Goal: Transaction & Acquisition: Purchase product/service

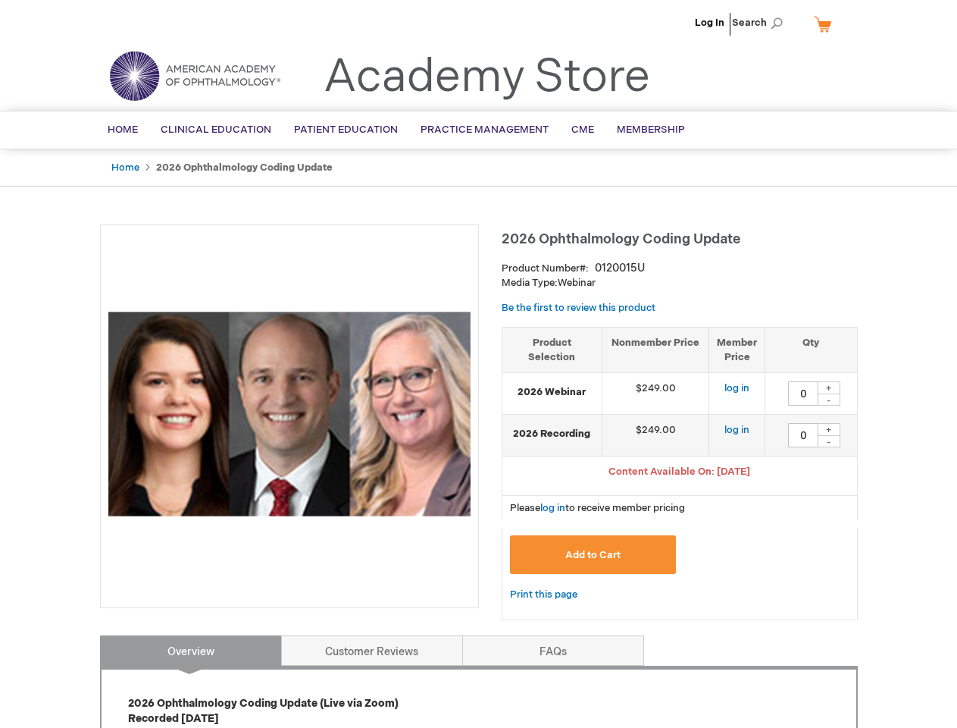
click at [478, 364] on div at bounding box center [289, 415] width 379 height 383
click at [762, 23] on span "Search" at bounding box center [761, 23] width 58 height 30
click at [680, 473] on span "Content Available On: [DATE]" at bounding box center [680, 471] width 142 height 12
click at [829, 387] on div "+" at bounding box center [829, 387] width 23 height 13
click at [829, 399] on div "-" at bounding box center [829, 399] width 23 height 12
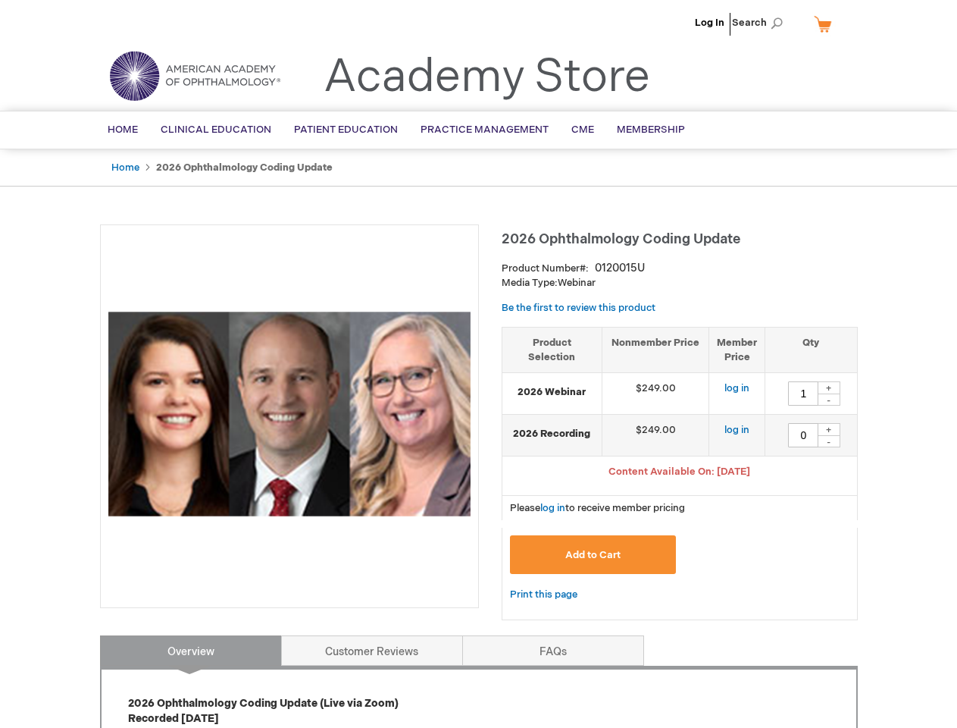
type input "0"
click at [829, 429] on div "+" at bounding box center [829, 429] width 23 height 13
click at [829, 441] on div "-" at bounding box center [829, 441] width 23 height 12
type input "0"
